Goal: Task Accomplishment & Management: Manage account settings

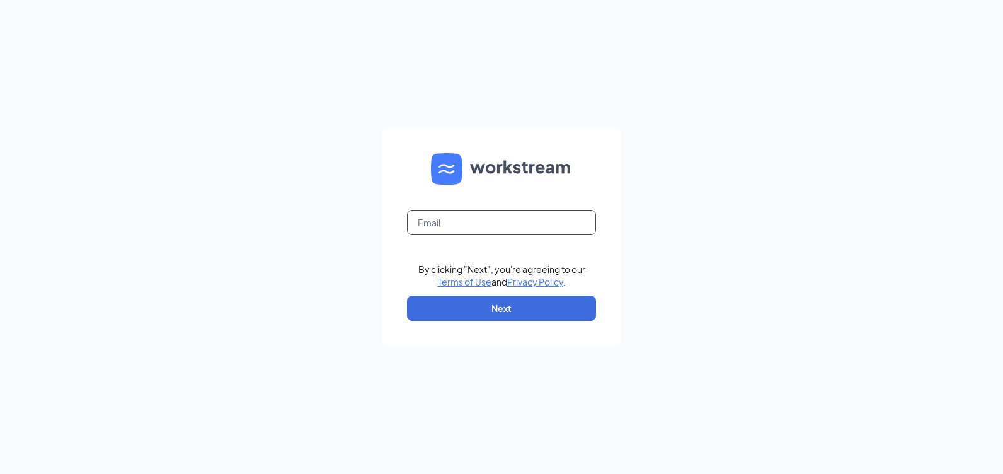
click at [530, 231] on input "text" at bounding box center [501, 222] width 189 height 25
type input "rs031443@tacobell.com"
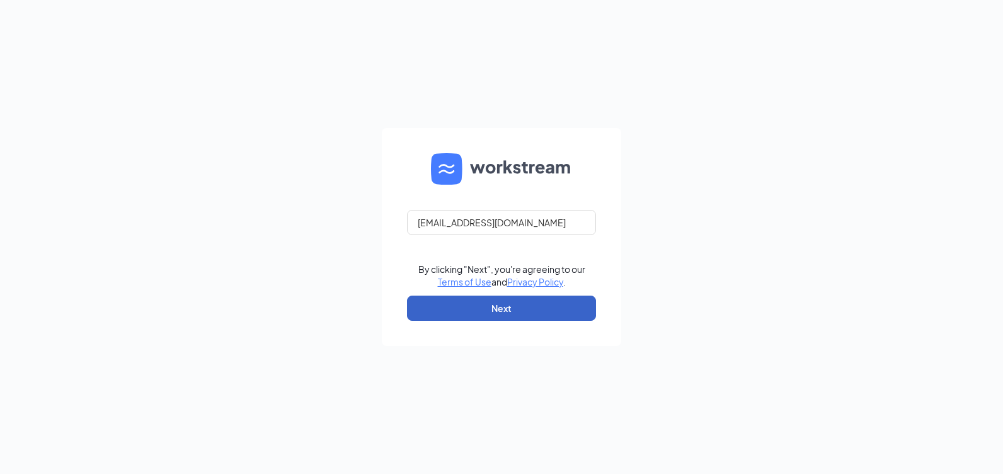
click at [499, 306] on button "Next" at bounding box center [501, 308] width 189 height 25
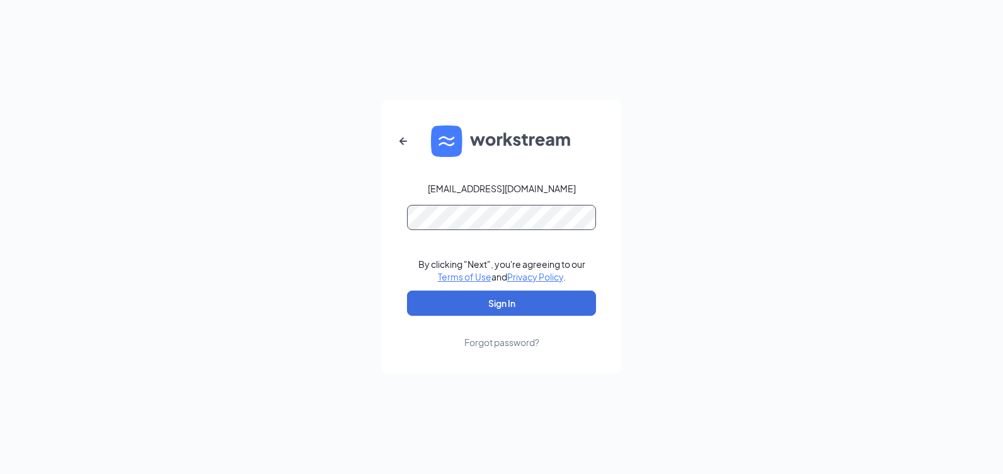
click at [407, 291] on button "Sign In" at bounding box center [501, 303] width 189 height 25
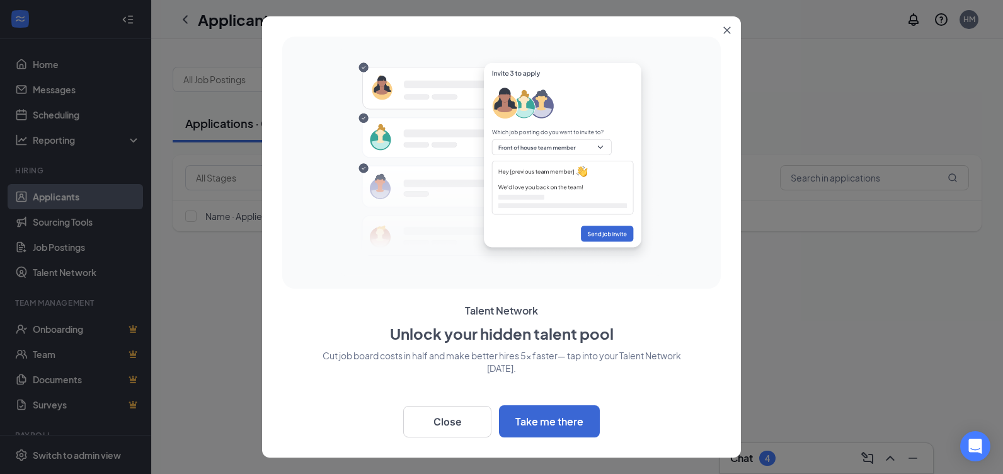
click at [725, 25] on button "Close" at bounding box center [729, 27] width 23 height 23
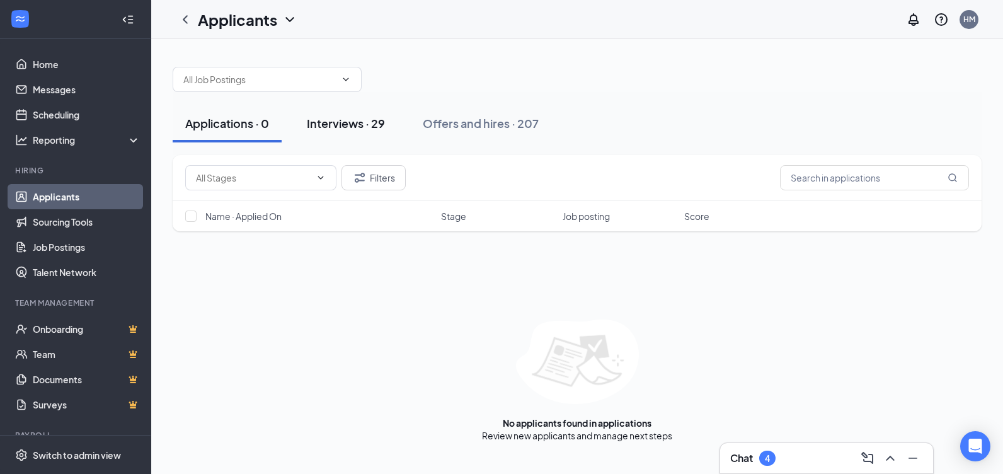
click at [328, 124] on div "Interviews · 29" at bounding box center [346, 123] width 78 height 16
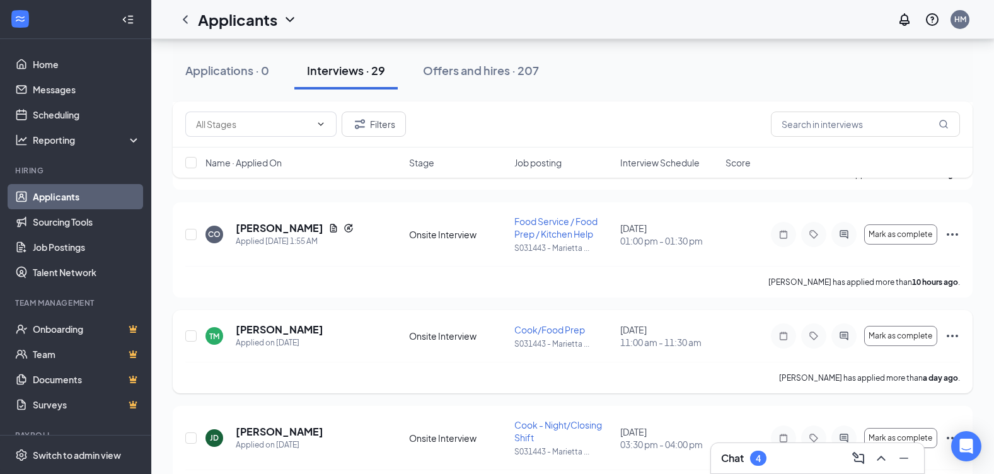
scroll to position [189, 0]
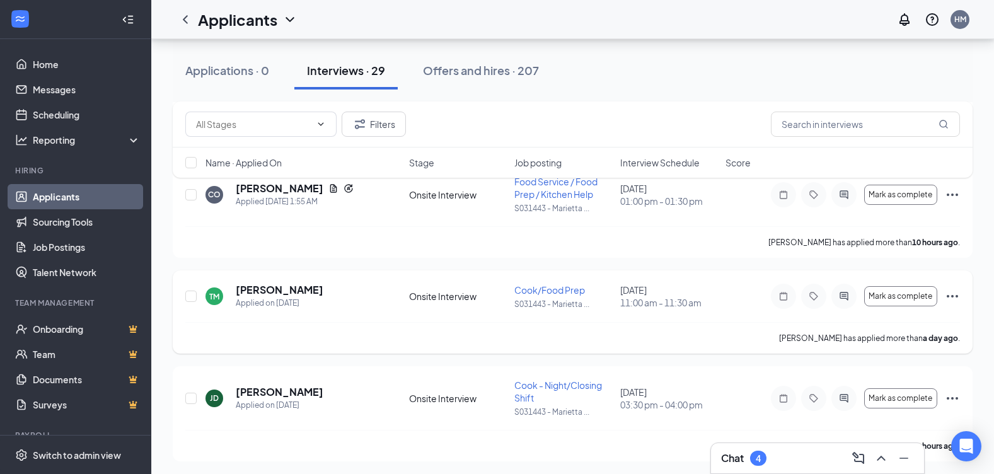
click at [955, 295] on icon "Ellipses" at bounding box center [952, 296] width 15 height 15
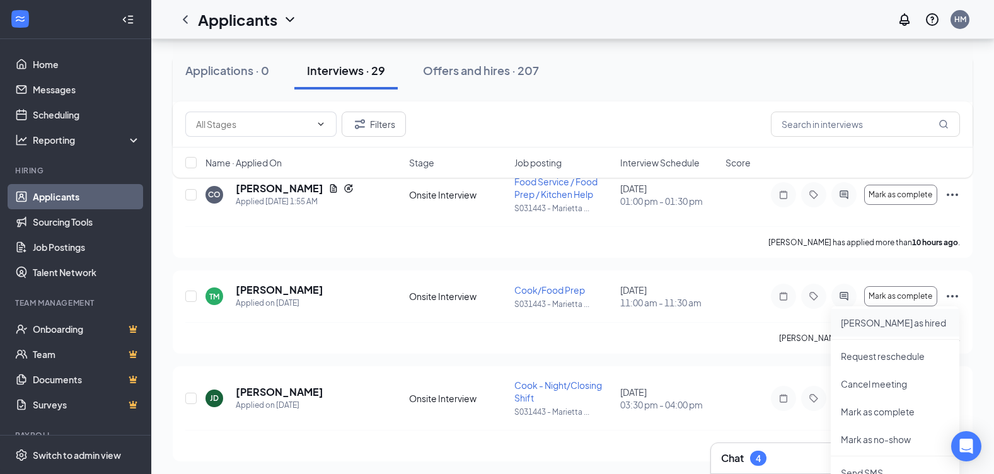
click at [868, 325] on p "[PERSON_NAME] as hired" at bounding box center [895, 322] width 108 height 13
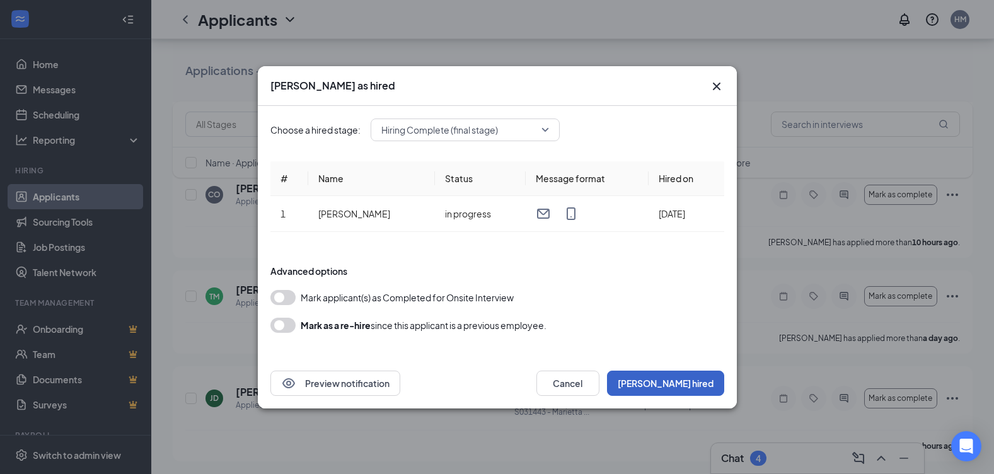
click at [679, 386] on button "[PERSON_NAME] hired" at bounding box center [665, 383] width 117 height 25
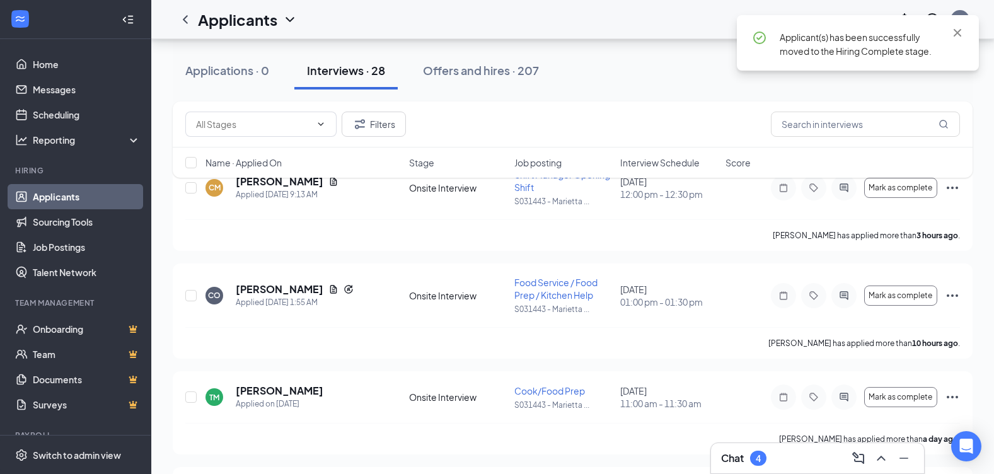
scroll to position [0, 0]
